Goal: Contribute content: Contribute content

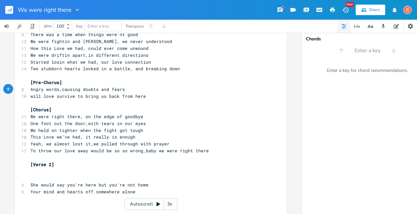
scroll to position [33, 0]
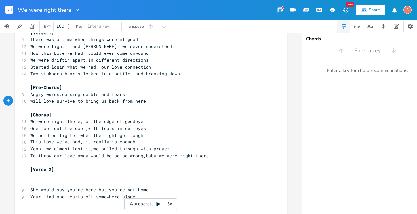
click at [80, 101] on span "will love survive to bring us back from here" at bounding box center [87, 101] width 115 height 6
type textarea "and"
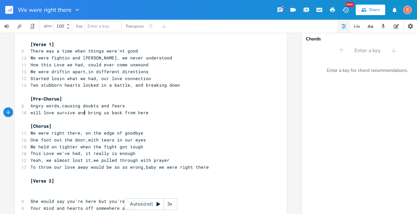
scroll to position [66, 0]
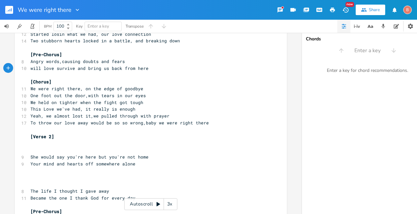
click at [74, 103] on span "We held on tighter when the fight got tough" at bounding box center [86, 102] width 113 height 6
type textarea "though"
click at [78, 109] on span "This Love we've had, it really is enough" at bounding box center [82, 109] width 105 height 6
type textarea "have"
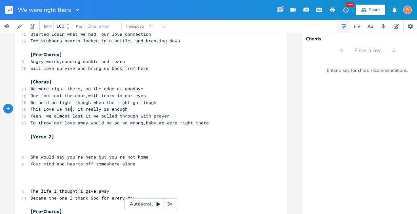
scroll to position [0, 10]
click at [82, 96] on span "One foot out the door,with tears in our eyes" at bounding box center [87, 95] width 115 height 6
type textarea "We were right there"
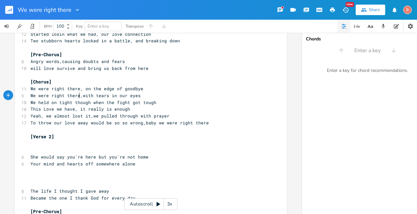
click at [80, 96] on span "We were right there,with tears in our eyes" at bounding box center [85, 95] width 110 height 6
click at [87, 102] on span "We held on tight though when the fight got tough" at bounding box center [93, 102] width 126 height 6
click at [30, 103] on span "We held on tight though when the fight got tough" at bounding box center [93, 102] width 126 height 6
type textarea "w"
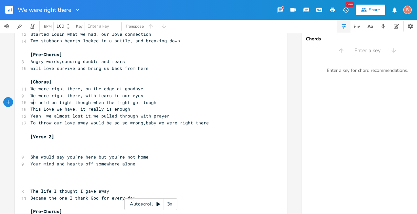
scroll to position [0, 3]
type textarea "But"
click at [79, 103] on span "But we held on tight though when the fight got tough" at bounding box center [98, 102] width 136 height 6
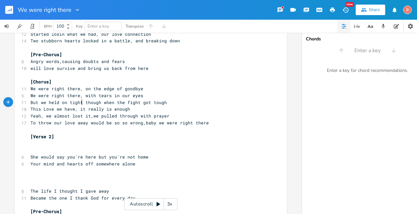
type textarea "er"
click at [103, 103] on span "But we held on tighter though when the fight got tough" at bounding box center [101, 102] width 142 height 6
type textarea ","
click at [38, 109] on span "This Love we have, it really is enough" at bounding box center [80, 109] width 100 height 6
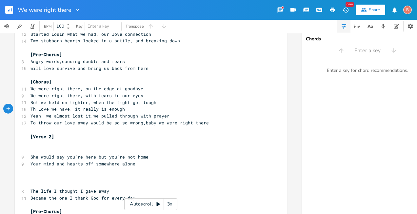
type textarea "e"
drag, startPoint x: 48, startPoint y: 111, endPoint x: 54, endPoint y: 112, distance: 5.3
click at [48, 111] on span "The Love we have, it really is enough" at bounding box center [78, 109] width 97 height 6
type textarea "that"
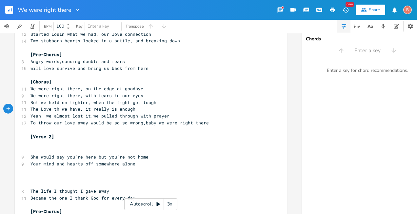
scroll to position [0, 9]
click at [118, 109] on span "The Love that we have, it really is enough" at bounding box center [85, 109] width 110 height 6
type textarea "was"
click at [140, 124] on span "To throw our love away would be so so wrong,baby we were right there" at bounding box center [119, 123] width 178 height 6
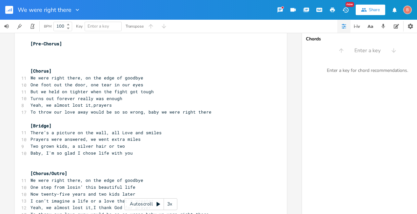
scroll to position [268, 0]
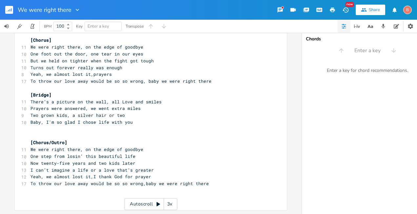
click at [141, 182] on span "To throw our love away would be so so wrong,baby we were right there" at bounding box center [119, 183] width 178 height 6
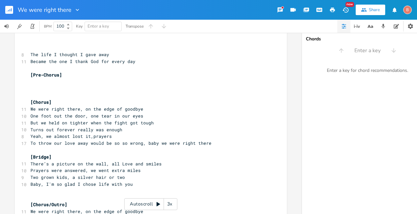
scroll to position [202, 0]
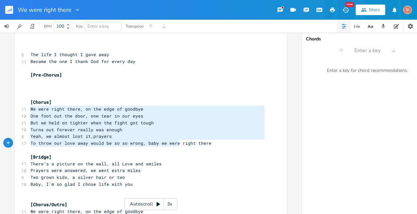
type textarea "We were right there, on the edge of goodbye One foot out the door, one tear in …"
drag, startPoint x: 28, startPoint y: 110, endPoint x: 210, endPoint y: 149, distance: 186.7
click at [210, 149] on div "4 We Were Right There ​ [Verse 1] 9 There was a time when things were'nt good 1…" at bounding box center [147, 55] width 237 height 416
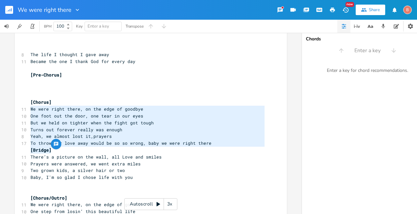
drag, startPoint x: 28, startPoint y: 109, endPoint x: 211, endPoint y: 149, distance: 188.1
click at [211, 149] on div "4 We Were Right There ​ [Verse 1] 9 There was a time when things were'nt good 1…" at bounding box center [147, 51] width 237 height 409
type textarea "We were right there, on the edge of goodbye One foot out the door, one tear in …"
drag, startPoint x: 151, startPoint y: 131, endPoint x: 138, endPoint y: 127, distance: 13.8
click at [150, 131] on pre "Turns out forever really was enough" at bounding box center [147, 129] width 237 height 7
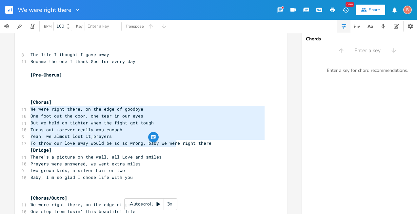
type textarea "We were right there, on the edge of goodbye One foot out the door, one tear in …"
drag, startPoint x: 29, startPoint y: 110, endPoint x: 208, endPoint y: 145, distance: 182.6
click at [208, 145] on div "4 We Were Right There ​ [Verse 1] 9 There was a time when things were'nt good 1…" at bounding box center [147, 51] width 237 height 409
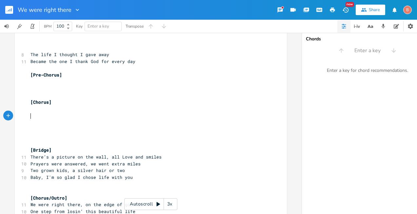
click at [32, 112] on pre "​" at bounding box center [147, 115] width 237 height 7
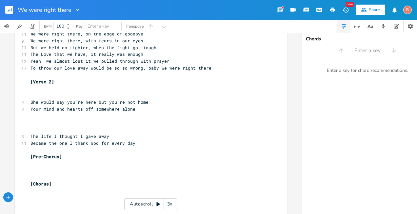
scroll to position [71, 0]
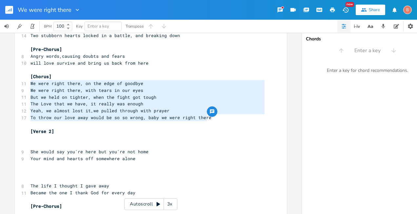
drag, startPoint x: 27, startPoint y: 84, endPoint x: 210, endPoint y: 119, distance: 185.9
click at [210, 119] on div "4 We Were Right There ​ [Verse 1] 9 There was a time when things were'nt good 1…" at bounding box center [147, 182] width 237 height 409
type textarea "​We were right there, on the edge of goodbye We were right there, with tears in…"
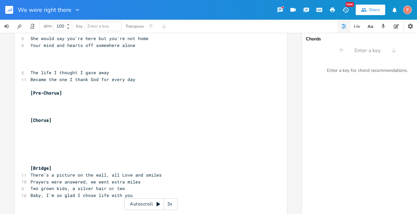
scroll to position [202, 0]
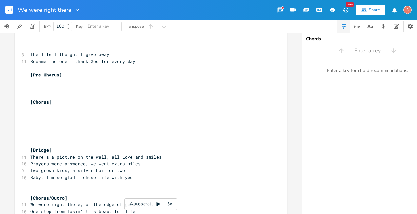
click at [29, 109] on pre "​" at bounding box center [147, 109] width 237 height 7
type textarea "​"
paste textarea
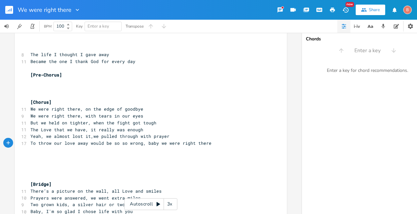
click at [29, 152] on pre "​" at bounding box center [147, 149] width 237 height 7
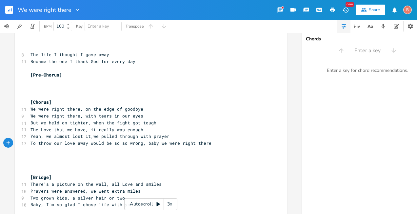
click at [34, 160] on pre "​" at bounding box center [147, 163] width 237 height 7
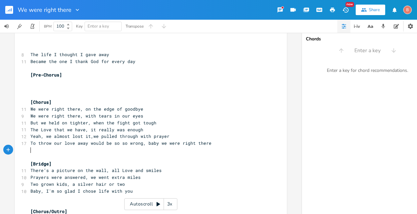
click at [31, 153] on pre "​" at bounding box center [147, 149] width 237 height 7
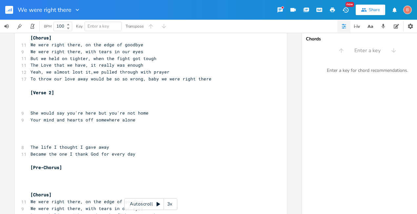
scroll to position [104, 0]
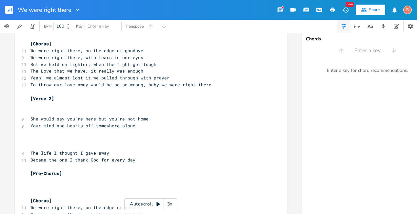
click at [30, 107] on pre "​" at bounding box center [147, 105] width 237 height 7
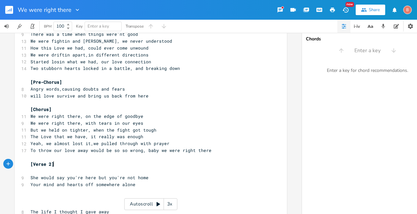
scroll to position [5, 0]
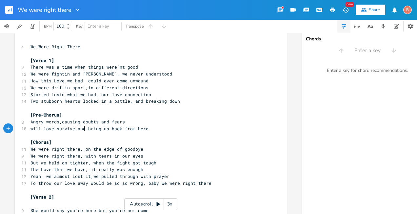
drag, startPoint x: 82, startPoint y: 129, endPoint x: 84, endPoint y: 135, distance: 6.3
click at [82, 129] on span "will love survive and bring us back from here" at bounding box center [89, 128] width 118 height 6
type textarea "to"
click at [90, 176] on span "Yeah, we almost lost it,we pulled through with prayer" at bounding box center [99, 176] width 139 height 6
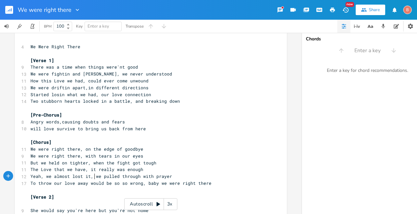
scroll to position [0, 1]
click at [86, 177] on span "Yeah, we almost lost it, we pulled through with prayer" at bounding box center [101, 176] width 142 height 6
type textarea "us"
click at [93, 177] on span "Yeah, we almost lost us, we pulled through with prayer" at bounding box center [101, 176] width 142 height 6
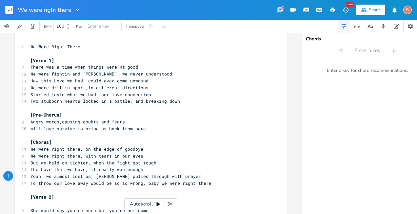
scroll to position [0, 7]
type textarea "but"
click at [36, 183] on span "To throw our love away would be so so wrong, baby we were right there" at bounding box center [120, 183] width 181 height 6
click at [31, 184] on span "throw our love away would be so so wrong, baby we were right there" at bounding box center [116, 183] width 173 height 6
type textarea "T"
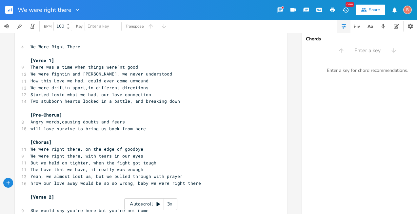
scroll to position [0, 3]
drag, startPoint x: 40, startPoint y: 183, endPoint x: 44, endPoint y: 183, distance: 3.6
click at [40, 183] on span "Throw our love away would be so so wrong, baby we were right there" at bounding box center [116, 183] width 173 height 6
type textarea "ing"
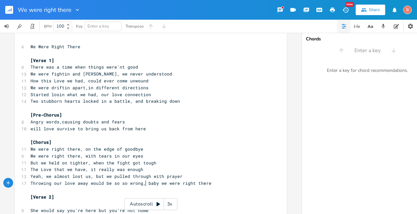
click at [143, 182] on span "Throwing our love away would be so so wrong, baby we were right there" at bounding box center [120, 183] width 181 height 6
type textarea "and"
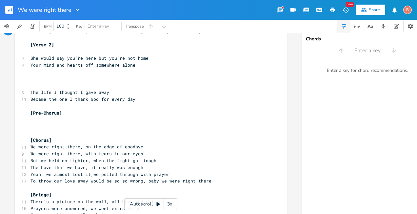
scroll to position [169, 0]
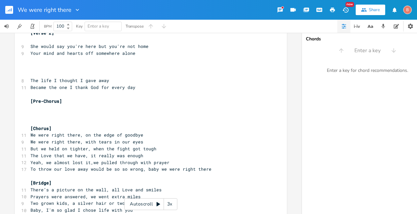
click at [50, 169] on span "To throw our love away would be so so wrong, baby we were right there" at bounding box center [120, 169] width 181 height 6
type textarea "hrowing"
click at [143, 170] on span "Throwing our love away would be so so wrong, baby we were right there" at bounding box center [120, 169] width 181 height 6
type textarea "and"
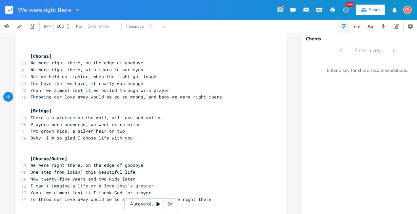
scroll to position [261, 0]
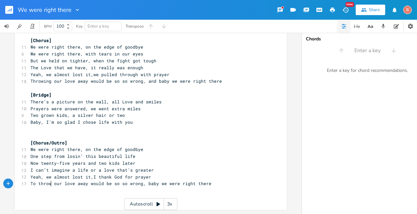
click at [50, 181] on span "To throw our love away would be so so wrong, baby we were right there" at bounding box center [120, 183] width 181 height 6
type textarea "hrowing"
click at [142, 180] on span "Throwing our love away would be so so wrong, baby we were right there" at bounding box center [120, 183] width 181 height 6
type textarea "and"
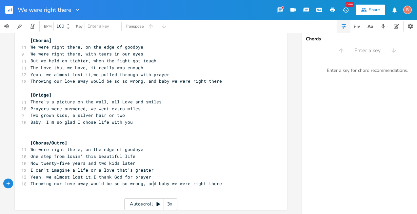
scroll to position [0, 8]
click at [216, 180] on pre "Throwing our love away would be so so wrong, and baby we were right there" at bounding box center [147, 183] width 237 height 7
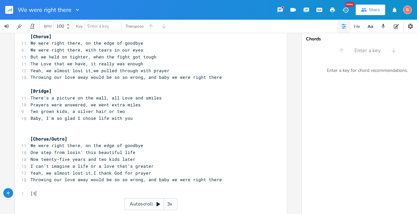
scroll to position [0, 7]
type textarea "[tag:"
type textarea "]"
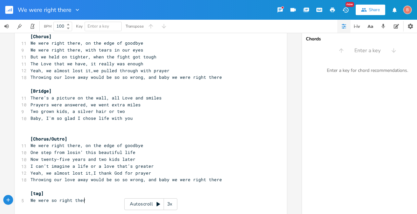
type textarea "We were so right there"
click at [31, 128] on pre "​" at bounding box center [147, 125] width 237 height 7
click at [133, 120] on pre "Baby, I'm so glad I chose life with you" at bounding box center [147, 118] width 237 height 7
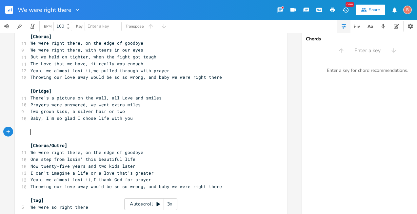
click at [32, 129] on pre "​" at bounding box center [147, 131] width 237 height 7
type textarea "[Instrumental solo: Guitar]"
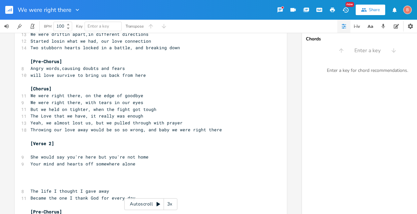
scroll to position [157, 0]
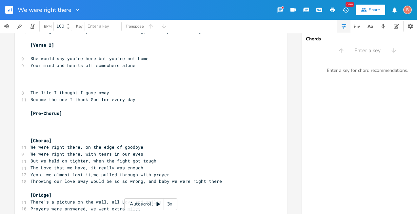
click at [63, 114] on pre "[Pre-Chorus]" at bounding box center [147, 113] width 237 height 7
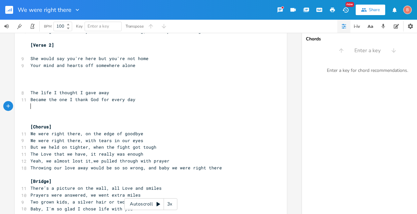
click at [30, 109] on pre "​" at bounding box center [147, 106] width 237 height 7
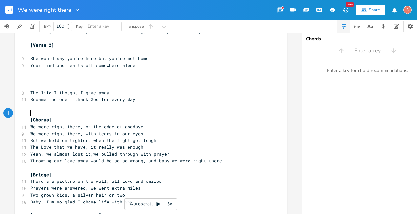
click at [33, 111] on pre "​" at bounding box center [147, 113] width 237 height 7
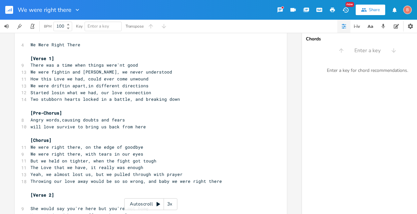
scroll to position [0, 0]
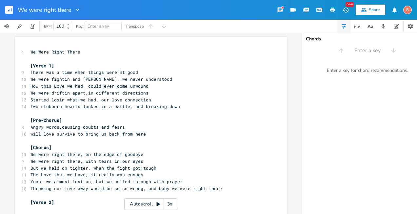
click at [97, 100] on span "Started losin what we had, our love connection" at bounding box center [90, 100] width 121 height 6
type textarea "of"
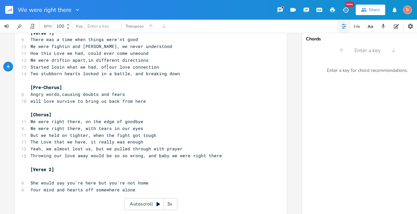
scroll to position [98, 0]
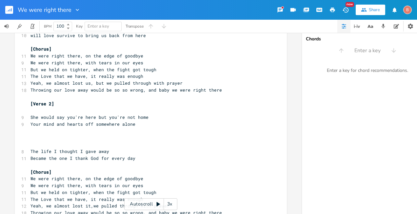
click at [164, 90] on span "Throwing our love away would be so so wrong, and baby we were right there" at bounding box center [125, 90] width 191 height 6
type textarea ","
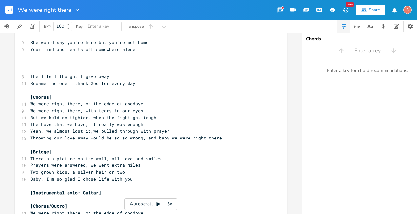
scroll to position [197, 0]
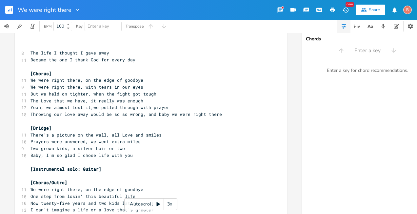
click at [164, 115] on span "Throwing our love away would be so so wrong, and baby we were right there" at bounding box center [125, 114] width 191 height 6
type textarea ","
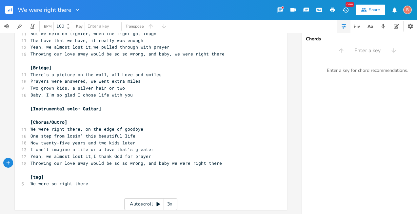
click at [164, 161] on span "Throwing our love away would be so so wrong, and baby we were right there" at bounding box center [125, 163] width 191 height 6
type textarea ","
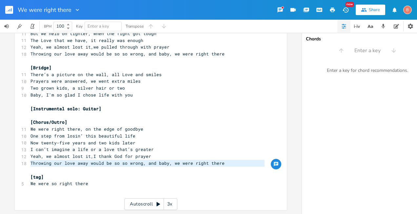
type textarea "Throwing our love away would be so so wrong, and baby, we were right there"
drag, startPoint x: 29, startPoint y: 160, endPoint x: 229, endPoint y: 162, distance: 200.2
click at [229, 162] on pre "Throwing our love away would be so so wrong, and baby, we were right there" at bounding box center [147, 163] width 237 height 7
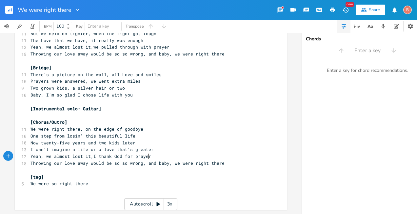
click at [202, 153] on pre "Yeah, we almost lost it,I thank God for prayer" at bounding box center [147, 156] width 237 height 7
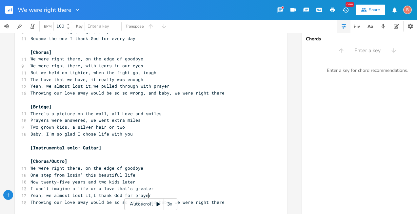
scroll to position [228, 0]
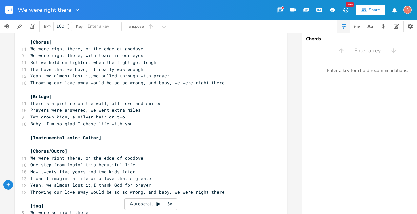
click at [80, 164] on span "One step from losin’ this beautiful life" at bounding box center [82, 165] width 105 height 6
type textarea ","
type textarea "One step from losin, this beautiful life"
drag, startPoint x: 29, startPoint y: 165, endPoint x: 141, endPoint y: 164, distance: 111.7
click at [141, 164] on pre "One step from losin, this beautiful life" at bounding box center [147, 164] width 237 height 7
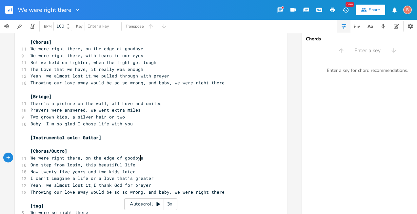
click at [185, 159] on pre "We were right there, on the edge of goodbye" at bounding box center [147, 157] width 237 height 7
click at [29, 165] on pre "One step from losin, this beautiful life" at bounding box center [147, 164] width 237 height 7
type textarea "One step from losin, this beautiful life"
drag, startPoint x: 28, startPoint y: 165, endPoint x: 130, endPoint y: 164, distance: 102.2
click at [130, 164] on pre "One step from losin, this beautiful life" at bounding box center [147, 164] width 237 height 7
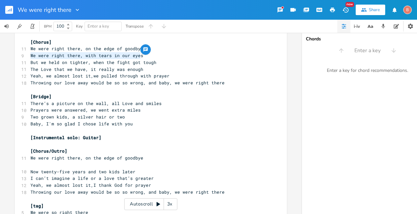
drag, startPoint x: 29, startPoint y: 55, endPoint x: 140, endPoint y: 56, distance: 111.1
click at [140, 56] on pre "We were right there, with tears in our eyes" at bounding box center [147, 55] width 237 height 7
type textarea "​We were right there, with tears in our eyes"
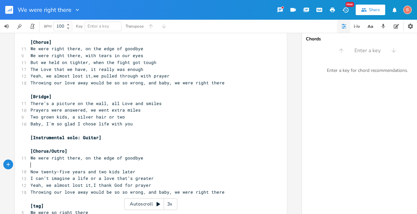
click at [30, 163] on pre "​" at bounding box center [147, 164] width 237 height 7
type textarea "​"
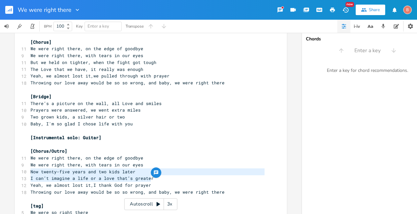
drag, startPoint x: 28, startPoint y: 173, endPoint x: 148, endPoint y: 178, distance: 119.7
click at [153, 178] on div "4 We Were Right There ​ [Verse 1] 9 There was a time when things were'nt good 1…" at bounding box center [147, 24] width 237 height 409
type textarea "​Now twenty-five years and two kids later I can’t imagine a life or a love that…"
drag, startPoint x: 107, startPoint y: 174, endPoint x: 223, endPoint y: 182, distance: 116.0
click at [223, 182] on pre "Yeah, we almost lost it,I thank God for prayer" at bounding box center [147, 185] width 237 height 7
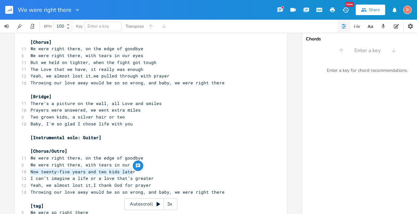
type textarea "Now twenty-five years and two kids later I can’t imagine a life or a love that’…"
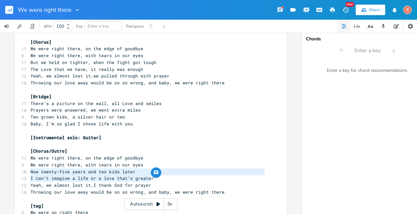
drag, startPoint x: 28, startPoint y: 172, endPoint x: 174, endPoint y: 177, distance: 145.9
click at [174, 177] on div "4 We Were Right There ​ [Verse 1] 9 There was a time when things were'nt good 1…" at bounding box center [147, 24] width 237 height 409
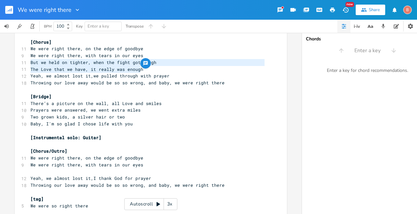
drag, startPoint x: 29, startPoint y: 64, endPoint x: 148, endPoint y: 67, distance: 119.3
click at [148, 67] on div "But we held on tighter, when the fight got tough The Love that we have, it real…" at bounding box center [151, 20] width 272 height 423
type textarea "​But we held on tighter, when the fight got tough The Love that we have, it rea…"
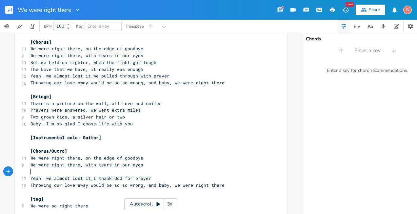
click at [30, 170] on pre "​" at bounding box center [147, 171] width 237 height 7
type textarea "​"
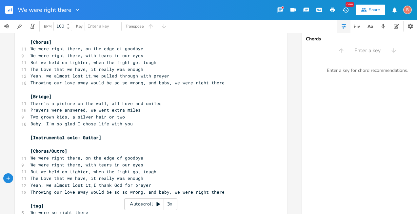
scroll to position [261, 0]
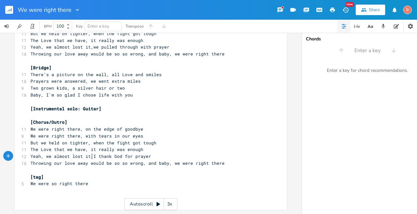
click at [89, 153] on span "Yeah, we almost lost it,I thank God for prayer" at bounding box center [90, 156] width 121 height 6
click at [110, 153] on span "Yeah, we almost lost it,I thank God for prayer" at bounding box center [90, 156] width 121 height 6
click at [90, 153] on span "Yeah, we almost lost it,I thank God for prayer" at bounding box center [90, 156] width 121 height 6
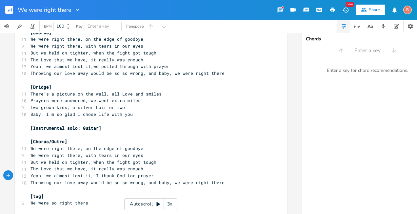
scroll to position [228, 0]
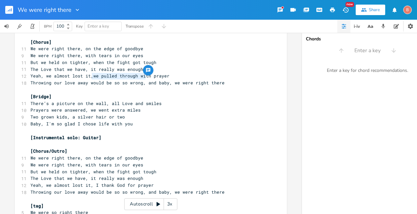
type textarea "we pulled through with"
drag, startPoint x: 89, startPoint y: 76, endPoint x: 145, endPoint y: 75, distance: 55.4
click at [145, 75] on span "Yeah, we almost lost it,we pulled through with prayer" at bounding box center [99, 76] width 139 height 6
type textarea "I thank God for prayer"
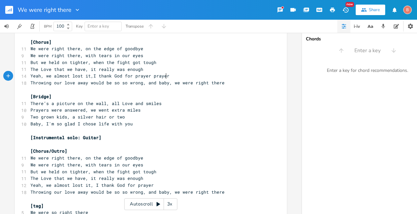
click at [167, 77] on pre "Yeah, we almost lost it,I thank God for prayer prayer" at bounding box center [147, 75] width 237 height 7
click at [90, 76] on span "Yeah, we almost lost it,I thank God for prayer" at bounding box center [90, 76] width 121 height 6
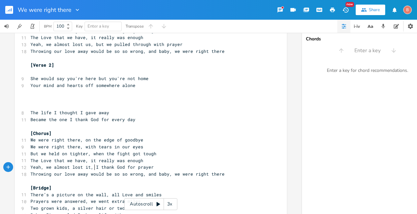
scroll to position [130, 0]
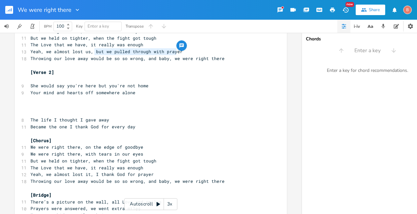
type textarea "but we pulled through with prayer"
drag, startPoint x: 93, startPoint y: 52, endPoint x: 178, endPoint y: 52, distance: 84.9
click at [178, 52] on pre "Yeah, we almost lost us, but we pulled through with prayer" at bounding box center [147, 51] width 237 height 7
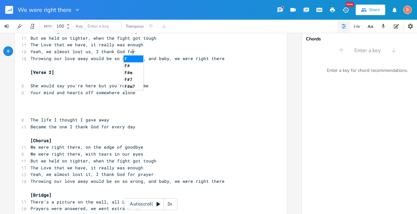
scroll to position [0, 29]
type textarea "I thank God for prayer"
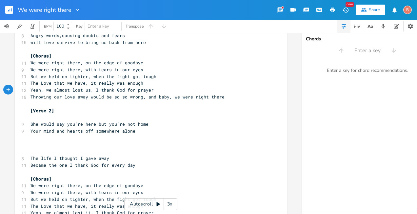
scroll to position [131, 0]
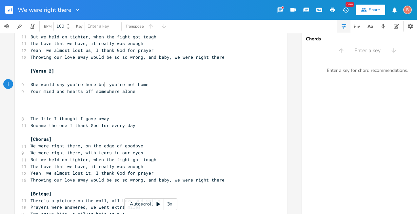
click at [103, 85] on span "She would say you're here but you're not home" at bounding box center [89, 84] width 118 height 6
type textarea "I know"
click at [80, 92] on span "Your mind and hearts off somewhere alone" at bounding box center [82, 91] width 105 height 6
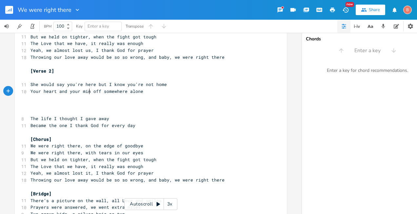
scroll to position [0, 39]
type textarea "heart and your mind, is"
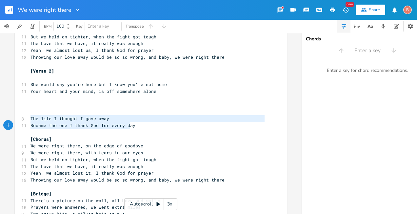
type textarea "The life I thought I gave away Became the one I thank [DEMOGRAPHIC_DATA] for ev…"
drag, startPoint x: 29, startPoint y: 119, endPoint x: 151, endPoint y: 125, distance: 123.0
click at [151, 125] on div "4 We Were Right There ​ [Verse 1] 9 There was a time when things were'nt good 1…" at bounding box center [147, 121] width 237 height 409
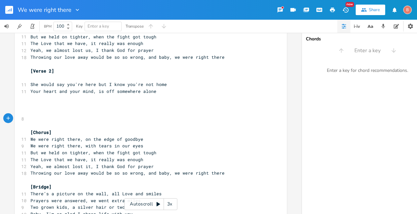
click at [26, 94] on div "x 4 We Were Right There ​ [Verse 1] 9 There was a time when things were'nt good…" at bounding box center [151, 117] width 272 height 423
click at [30, 96] on pre "​" at bounding box center [147, 98] width 237 height 7
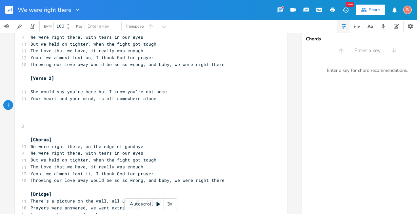
scroll to position [131, 0]
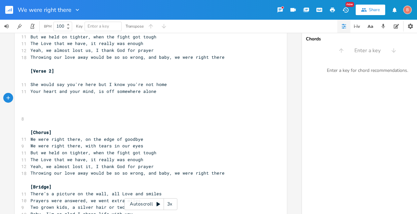
click at [10, 9] on rect "button" at bounding box center [9, 10] width 8 height 8
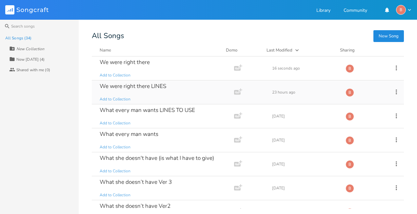
click at [137, 86] on div "We were right there LINES" at bounding box center [133, 86] width 67 height 6
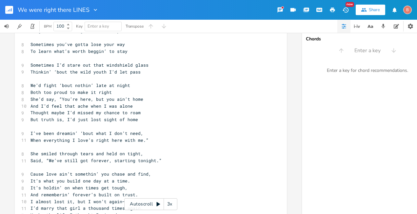
scroll to position [131, 0]
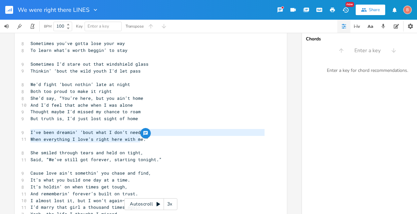
drag, startPoint x: 28, startPoint y: 133, endPoint x: 138, endPoint y: 142, distance: 110.1
click at [139, 141] on div "12 We began to drift in different directions 9 Somehow we lost that love connec…" at bounding box center [147, 74] width 237 height 314
type textarea "​I’ve been dreamin’ ‘bout what I don’t need, When everything I love’s right her…"
click at [9, 10] on rect "button" at bounding box center [9, 10] width 8 height 8
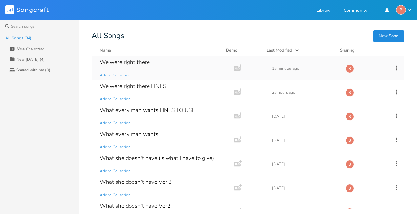
click at [110, 61] on div "We were right there" at bounding box center [125, 62] width 50 height 6
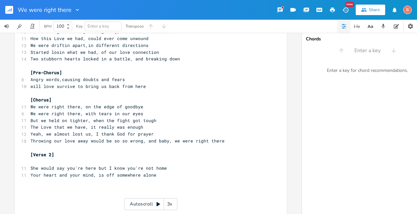
scroll to position [66, 0]
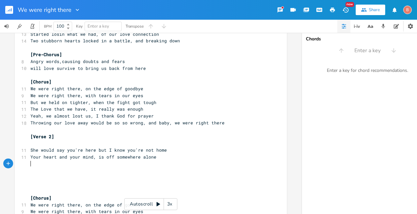
click at [30, 164] on pre "​" at bounding box center [147, 163] width 237 height 7
type textarea "​"
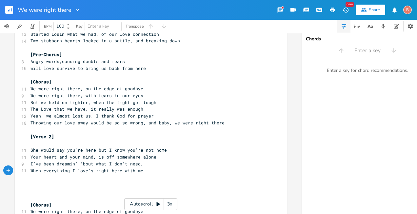
click at [51, 164] on span "I’ve been dreamin’ ‘bout what I don’t need," at bounding box center [86, 164] width 113 height 6
type textarea "was"
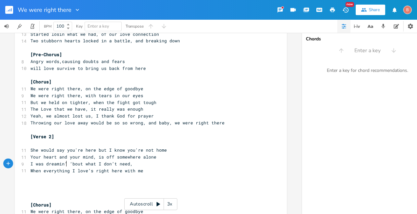
click at [63, 164] on span "I was dreamin’ ‘bout what I don’t need," at bounding box center [81, 164] width 102 height 6
type textarea "and wonderin"
click at [110, 164] on span "I was dreamin and wonderin ‘bout what I don’t need," at bounding box center [97, 164] width 134 height 6
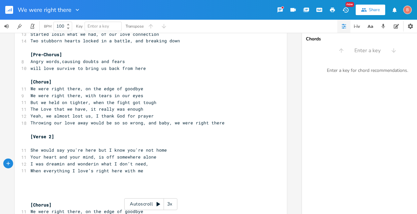
click at [144, 164] on pre "I was dreamin and wonderin what I don’t need," at bounding box center [147, 163] width 237 height 7
click at [143, 172] on pre "When everything I love’s right here with me" at bounding box center [147, 170] width 237 height 7
click at [32, 163] on pre "​" at bounding box center [147, 163] width 237 height 7
click at [30, 144] on pre "​" at bounding box center [147, 143] width 237 height 7
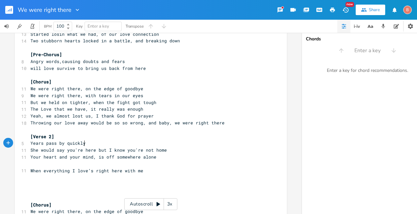
scroll to position [0, 41]
type textarea "Years pass by quickly,"
type textarea "Life goes by quickly, you can lose sight"
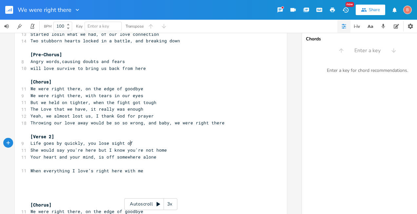
type textarea "lose sight of"
click at [81, 144] on span "Life goes by quickly, you lose sight of" at bounding box center [81, 143] width 102 height 6
type textarea "can get you caught up"
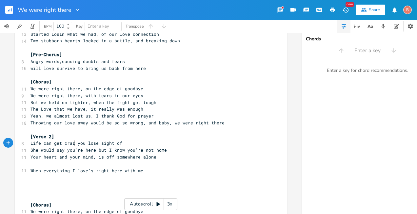
scroll to position [0, 10]
type textarea "crazy,"
click at [126, 144] on pre "Life can get crazy, you lose sight of" at bounding box center [147, 143] width 237 height 7
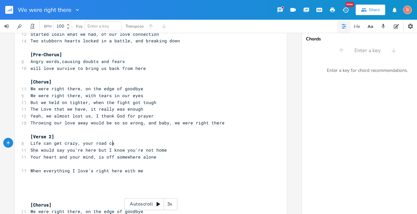
type textarea "r road can"
click at [92, 171] on span "When everything I love’s right here with me" at bounding box center [86, 170] width 113 height 6
click at [79, 150] on span "She would say you're here but I know you're not home" at bounding box center [98, 150] width 136 height 6
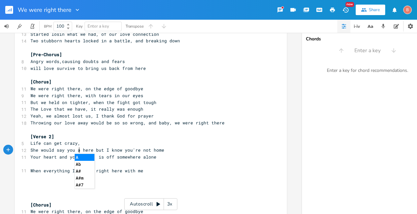
type textarea "are"
click at [94, 153] on pre "She would say you are here but I know you're not home" at bounding box center [147, 149] width 237 height 7
type textarea ","
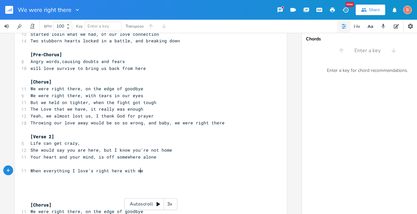
click at [141, 171] on pre "When everything I love’s right here with me" at bounding box center [147, 170] width 237 height 7
click at [78, 143] on pre "Life can get crazy," at bounding box center [147, 143] width 237 height 7
type textarea "make tw"
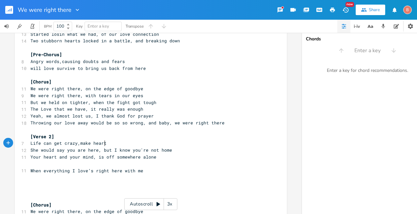
type textarea "hearts"
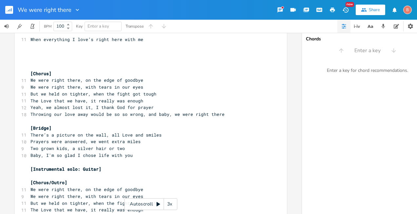
scroll to position [229, 0]
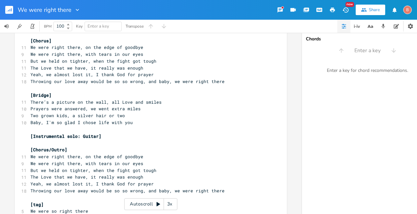
click at [118, 102] on span "There’s a picture on the wall, all Love and smiles" at bounding box center [95, 102] width 131 height 6
type textarea "full of"
click at [62, 109] on span "Prayers were answered, we went extra miles" at bounding box center [85, 109] width 110 height 6
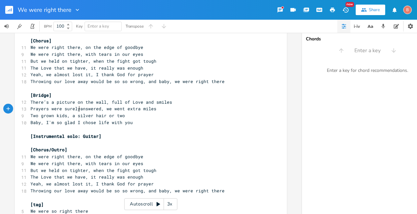
type textarea "surely"
click at [112, 110] on span "Prayers were surely answered, we went extra miles" at bounding box center [94, 109] width 128 height 6
type textarea "Love"
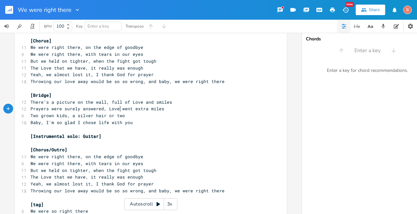
click at [130, 108] on span "Prayers were surely answered, Love went extra miles" at bounding box center [97, 109] width 134 height 6
type textarea "the"
click at [170, 109] on pre "Prayers were surely answered, Love went the extra miles" at bounding box center [147, 108] width 237 height 7
click at [11, 10] on icon "button" at bounding box center [11, 9] width 1 height 3
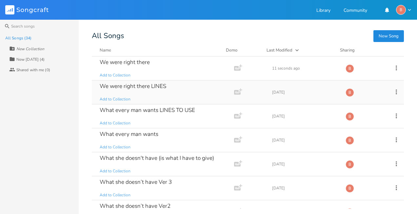
click at [155, 86] on div "We were right there LINES" at bounding box center [133, 86] width 67 height 6
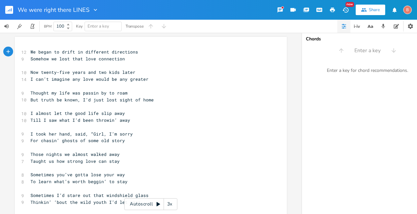
click at [11, 12] on rect "button" at bounding box center [9, 10] width 8 height 8
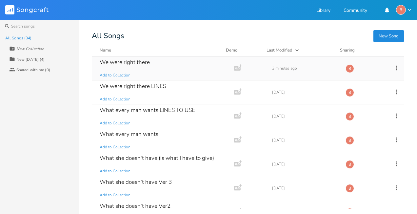
click at [137, 64] on div "We were right there" at bounding box center [125, 62] width 50 height 6
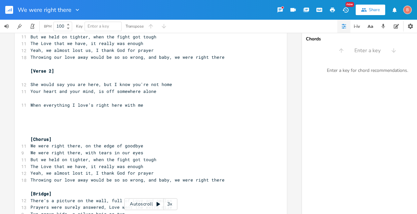
scroll to position [229, 0]
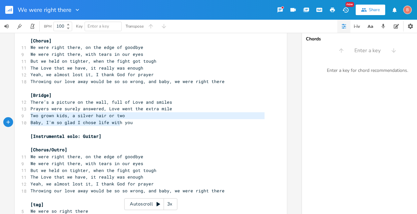
type textarea "Two grown kids, a silver hair or two Baby, I'm so glad I chose life with you"
drag, startPoint x: 29, startPoint y: 116, endPoint x: 139, endPoint y: 125, distance: 110.5
click at [140, 125] on div "4 We Were Right There ​ [Verse 1] 9 There was a time when things were'nt good 1…" at bounding box center [147, 23] width 237 height 409
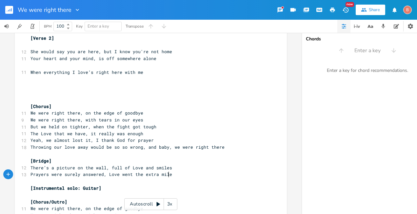
scroll to position [131, 0]
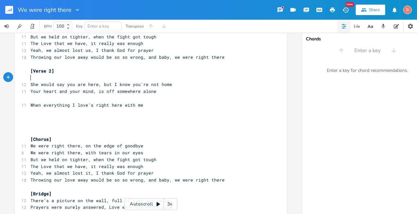
click at [30, 77] on pre "​" at bounding box center [147, 77] width 237 height 7
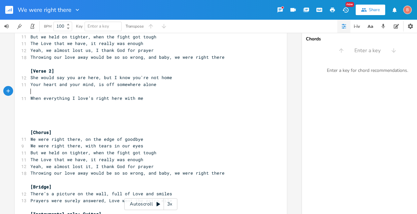
click at [29, 89] on pre "​" at bounding box center [147, 91] width 237 height 7
type textarea "I was"
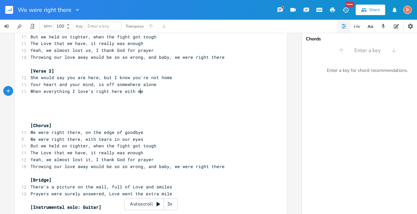
click at [141, 92] on pre "When everything I love’s right here with me" at bounding box center [147, 91] width 237 height 7
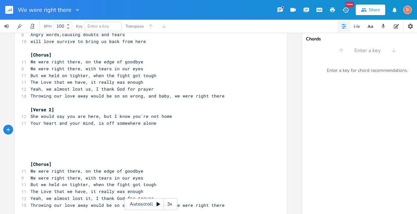
scroll to position [98, 0]
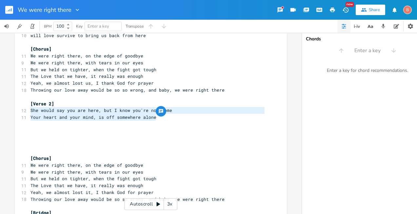
drag, startPoint x: 28, startPoint y: 112, endPoint x: 154, endPoint y: 119, distance: 126.7
click at [154, 119] on div "4 We Were Right There ​ [Verse 1] 9 There was a time when things were'nt good 1…" at bounding box center [147, 141] width 237 height 382
type textarea "She would say you are here, but I know you're not home Your heart and your mind…"
click at [29, 124] on pre "​" at bounding box center [147, 124] width 237 height 7
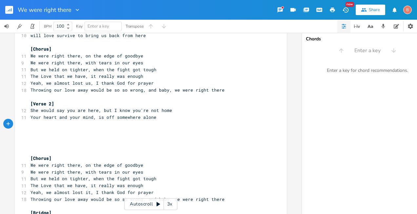
type textarea "​"
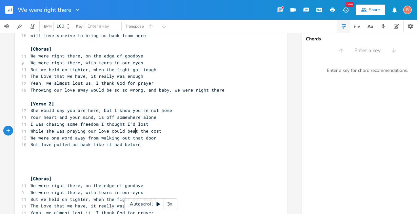
click at [133, 131] on span "While she was praying our love could beat the cost" at bounding box center [95, 131] width 131 height 6
type textarea "wouldn"
type textarea "'nt pay"
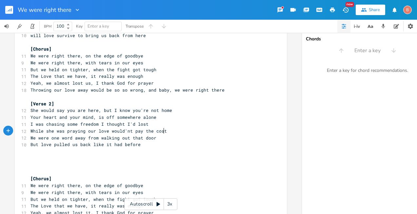
click at [163, 131] on pre "While she was praying our love would'nt pay the cost" at bounding box center [147, 130] width 237 height 7
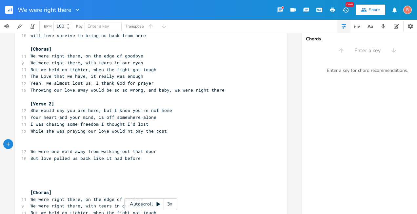
scroll to position [0, 1]
type textarea "[Pre-chorus]"
click at [30, 166] on pre "​" at bounding box center [147, 165] width 237 height 7
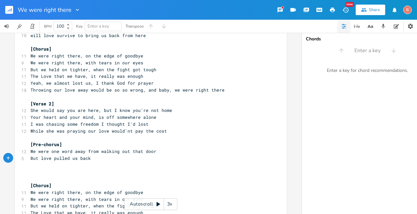
scroll to position [0, 1]
type textarea "and ma"
type textarea "and made us stri"
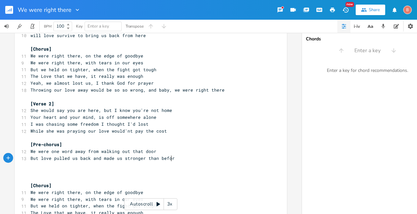
type textarea "onger than before"
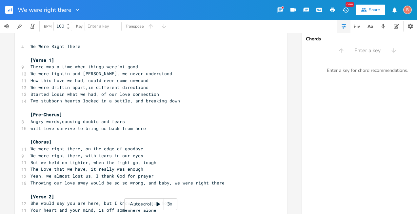
scroll to position [0, 0]
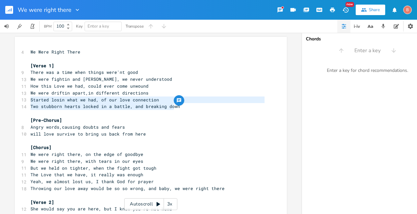
type textarea "Started losin what we had, of our love connection Two stubborn hearts locked in…"
drag, startPoint x: 28, startPoint y: 99, endPoint x: 173, endPoint y: 109, distance: 145.8
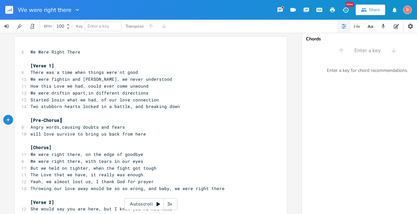
click at [169, 122] on pre "[Pre-Chorus]" at bounding box center [147, 120] width 237 height 7
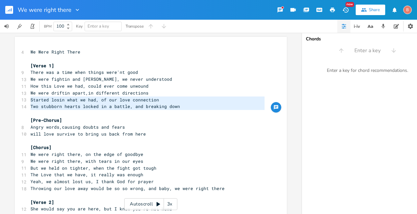
drag, startPoint x: 28, startPoint y: 100, endPoint x: 150, endPoint y: 111, distance: 122.1
type textarea "​Started losin what we had, of our love connection Two stubborn hearts locked i…"
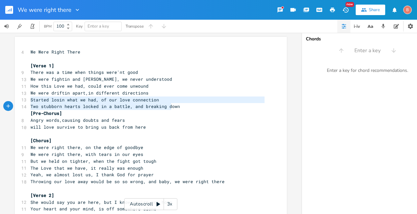
type textarea "Started losin what we had, of our love connection Two stubborn hearts locked in…"
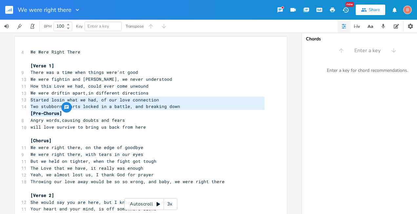
drag, startPoint x: 29, startPoint y: 100, endPoint x: 182, endPoint y: 112, distance: 153.5
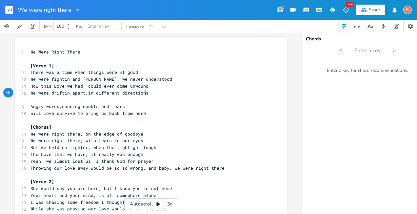
click at [146, 95] on pre "We were driftin apart,in different directions" at bounding box center [147, 92] width 237 height 7
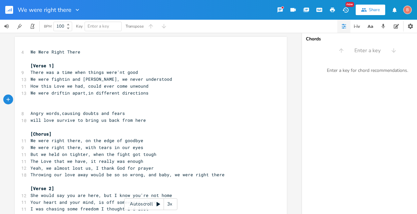
click at [29, 107] on pre "​" at bounding box center [147, 106] width 237 height 7
type textarea "[Pre-chorus]"
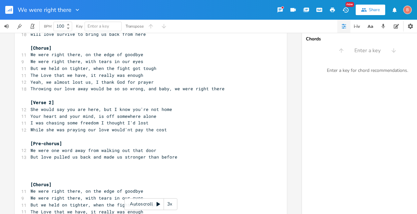
scroll to position [98, 0]
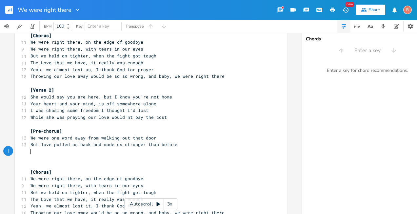
click at [31, 152] on pre "​" at bounding box center [147, 151] width 237 height 7
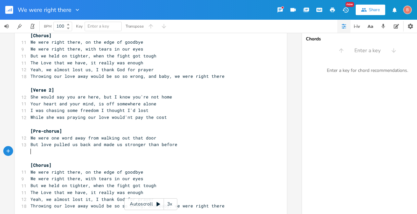
click at [32, 152] on pre "​" at bounding box center [147, 151] width 237 height 7
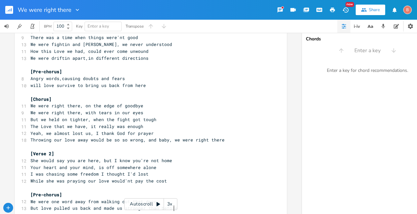
scroll to position [0, 0]
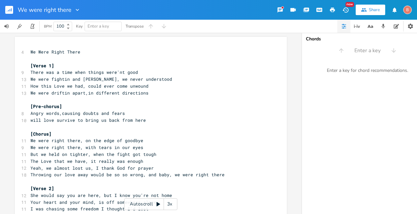
click at [63, 87] on span "How this Love we had, could ever come unwound" at bounding box center [89, 86] width 118 height 6
type textarea "that"
click at [30, 98] on pre "​" at bounding box center [147, 99] width 237 height 7
type textarea "​"
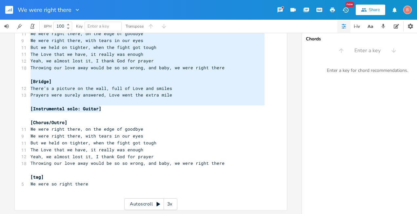
scroll to position [0, 0]
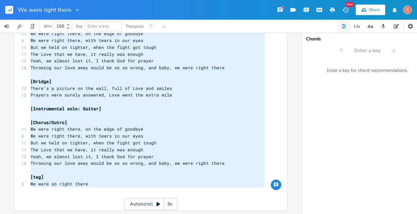
drag, startPoint x: 29, startPoint y: 66, endPoint x: 183, endPoint y: 183, distance: 194.0
click at [184, 186] on div "4 We Were Right There ​ [Verse 1] 9 There was a time when things were'nt good 1…" at bounding box center [147, 2] width 237 height 395
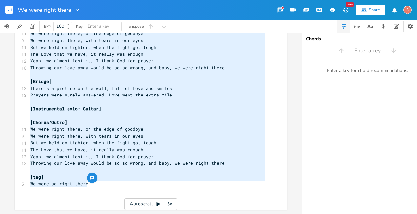
type textarea "[Verse 1] There was a time when things were'nt good We were fightin and [PERSON…"
